Goal: Communication & Community: Share content

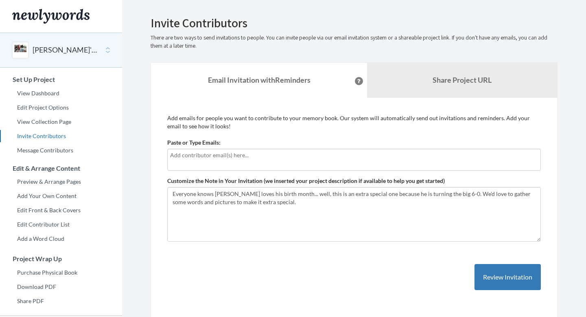
click at [237, 157] on input "text" at bounding box center [354, 155] width 368 height 9
type input "[EMAIL_ADDRESS][DOMAIN_NAME]"
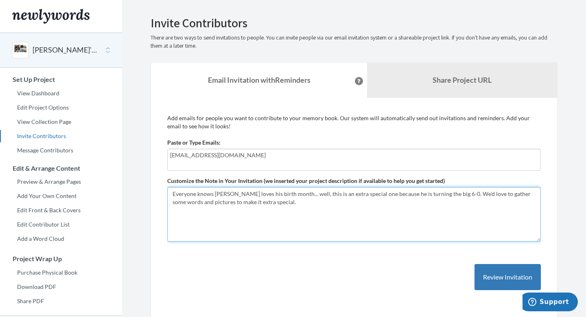
click at [333, 188] on textarea "Everyone knows Robert loves his birth month... well, this is an extra special o…" at bounding box center [354, 214] width 374 height 55
click at [300, 211] on textarea "Everyone knows Robert loves his birth month... well, this is an extra special o…" at bounding box center [354, 214] width 374 height 55
drag, startPoint x: 523, startPoint y: 201, endPoint x: 406, endPoint y: 204, distance: 116.9
click at [406, 204] on textarea "Everyone knows Robert loves his birth month... well, this is an extra special o…" at bounding box center [354, 214] width 374 height 55
click at [403, 203] on textarea "Everyone knows Robert loves his birth month... well, this is an extra special o…" at bounding box center [354, 214] width 374 height 55
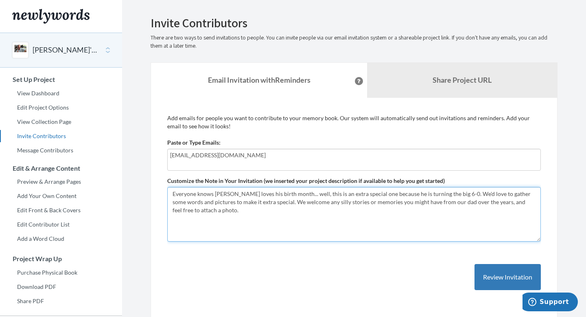
click at [369, 211] on textarea "Everyone knows Robert loves his birth month... well, this is an extra special o…" at bounding box center [354, 214] width 374 height 55
type textarea "Everyone knows [PERSON_NAME] loves his birth month... well, this is an extra sp…"
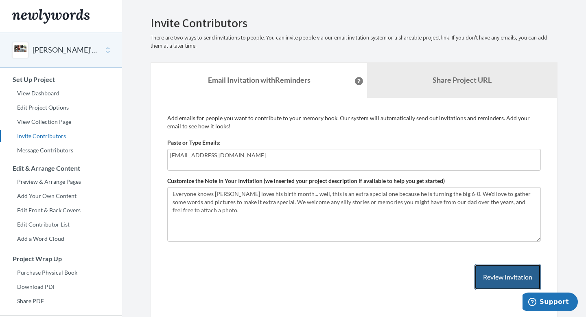
click at [485, 285] on button "Review Invitation" at bounding box center [508, 277] width 66 height 26
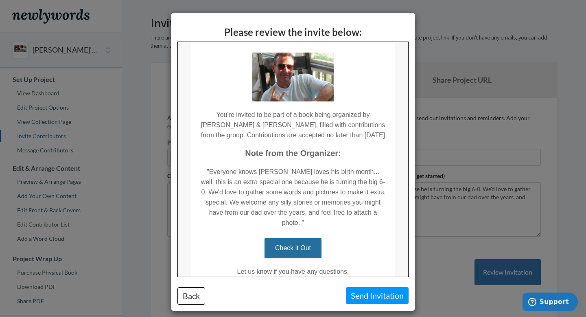
scroll to position [40, 0]
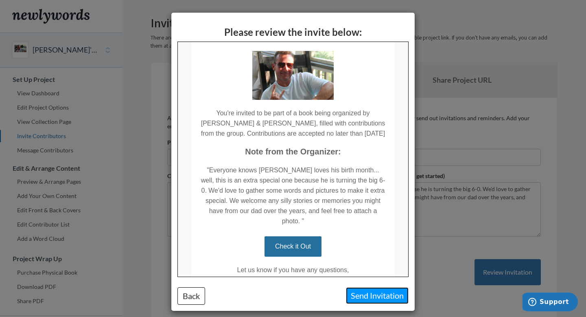
click at [353, 296] on button "Send Invitation" at bounding box center [377, 295] width 63 height 17
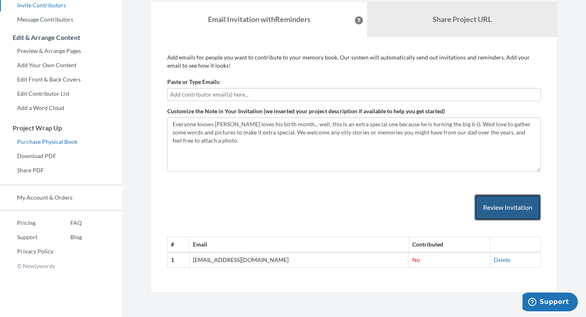
scroll to position [0, 0]
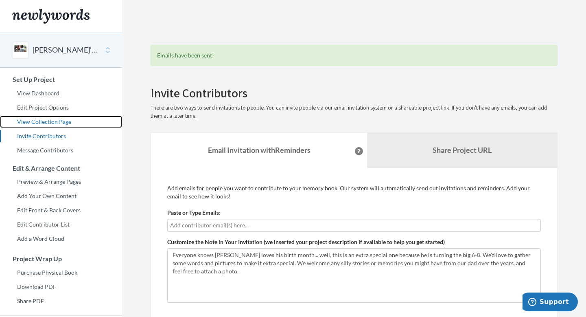
click at [62, 121] on link "View Collection Page" at bounding box center [61, 122] width 122 height 12
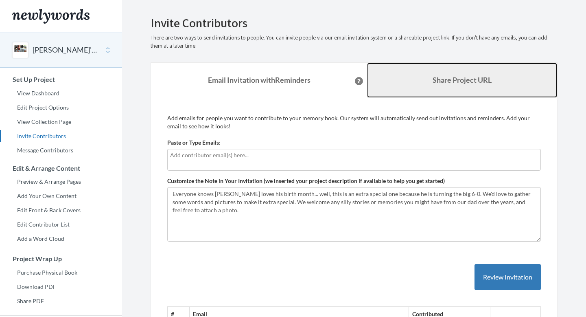
click at [462, 85] on link "Share Project URL" at bounding box center [462, 80] width 190 height 35
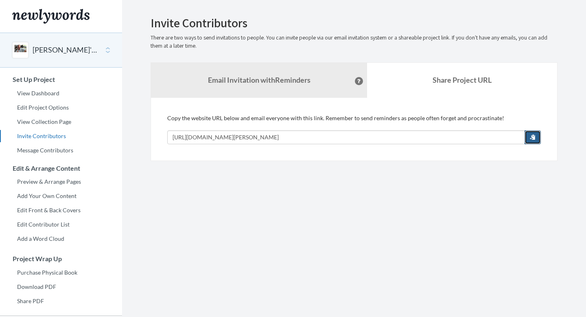
click at [530, 138] on span "button" at bounding box center [533, 137] width 6 height 6
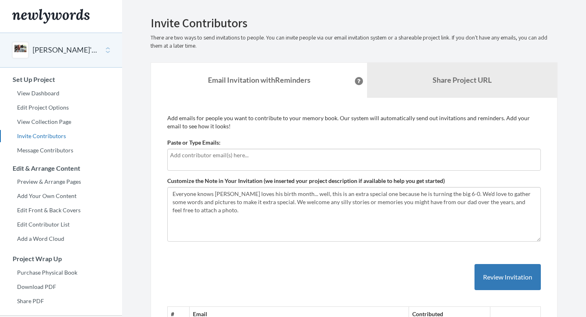
click at [499, 104] on div "Add emails for people you want to contribute to your memory book. Our system wi…" at bounding box center [354, 230] width 407 height 265
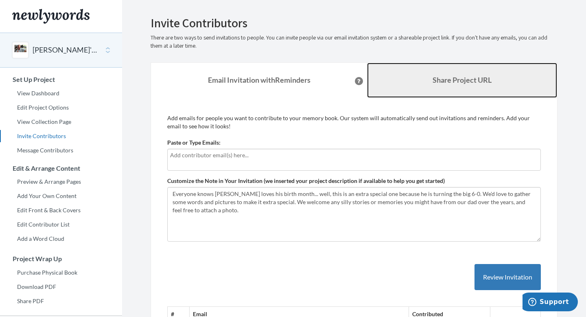
click at [447, 91] on link "Share Project URL" at bounding box center [462, 80] width 190 height 35
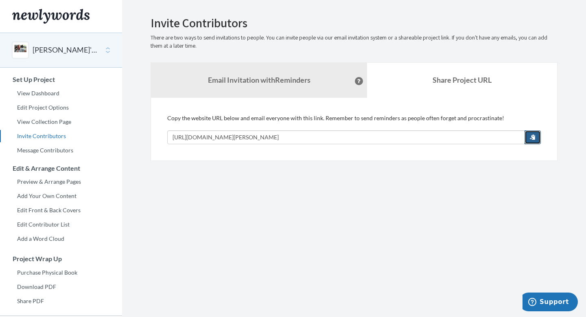
click at [526, 135] on button "button" at bounding box center [533, 137] width 16 height 14
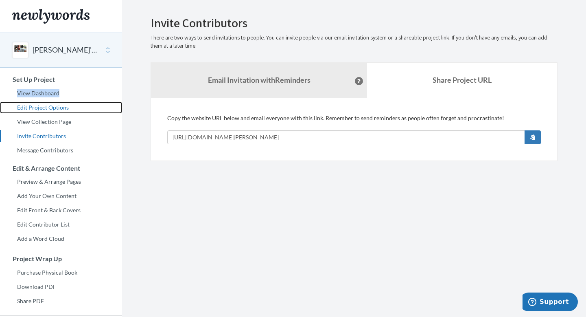
click at [47, 107] on link "Edit Project Options" at bounding box center [61, 107] width 122 height 12
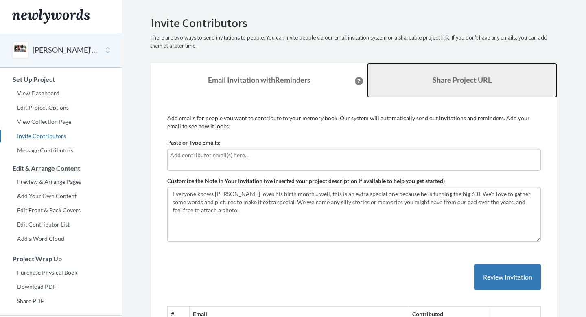
click at [472, 69] on link "Share Project URL" at bounding box center [462, 80] width 190 height 35
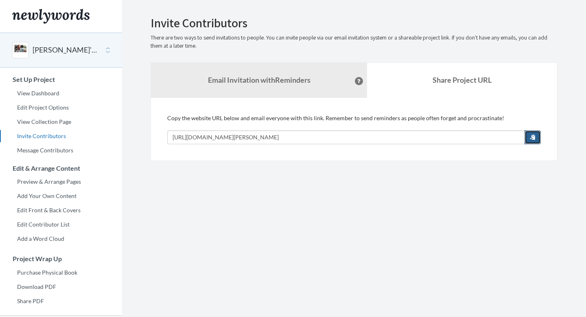
click at [533, 142] on button "button" at bounding box center [533, 137] width 16 height 14
